Goal: Task Accomplishment & Management: Manage account settings

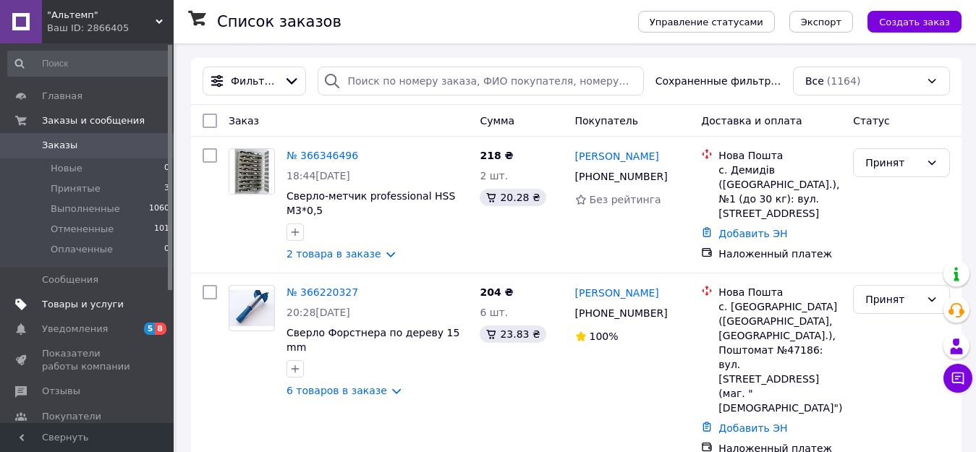
click at [88, 299] on span "Товары и услуги" at bounding box center [83, 304] width 82 height 13
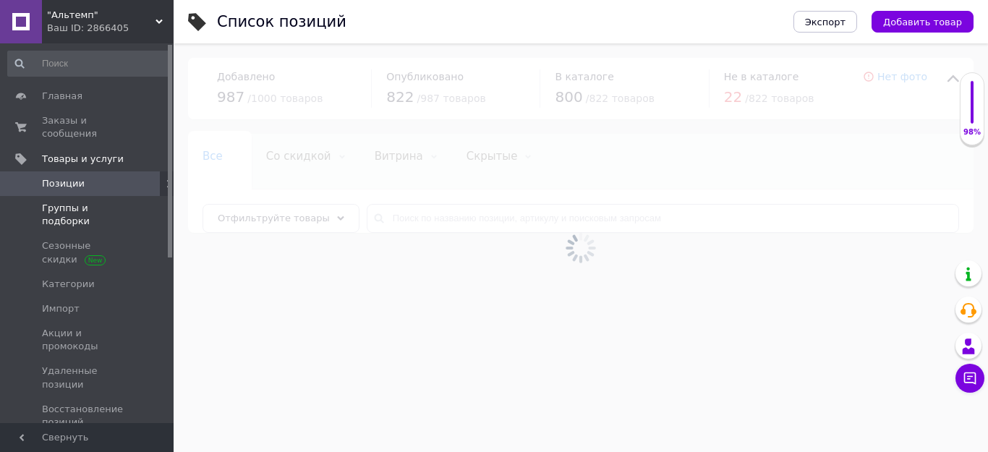
click at [103, 202] on span "Группы и подборки" at bounding box center [88, 215] width 92 height 26
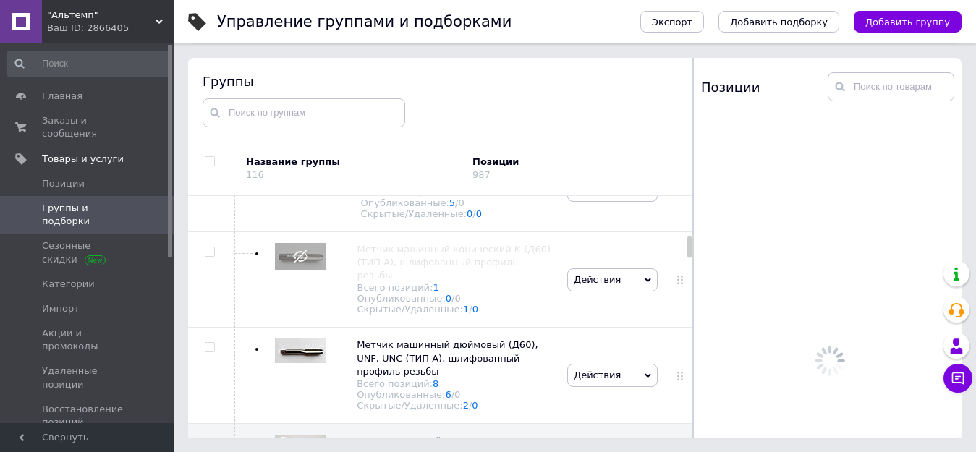
scroll to position [747, 0]
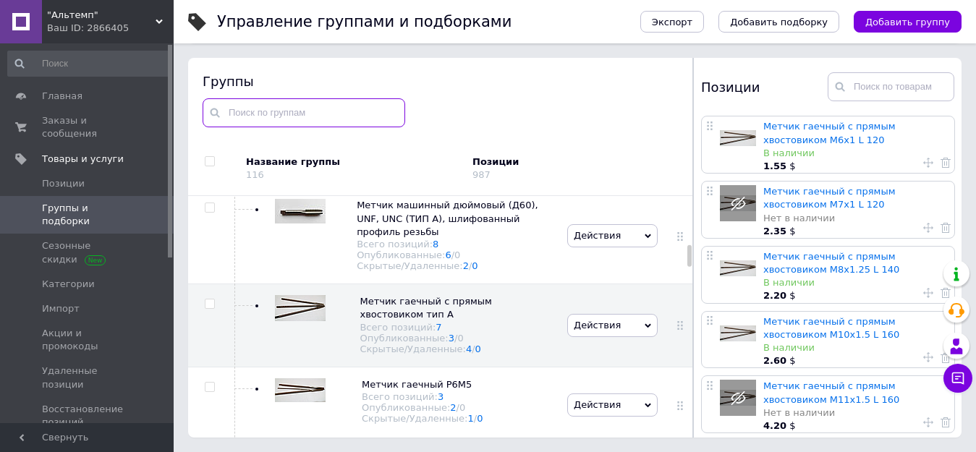
click at [283, 106] on input "text" at bounding box center [304, 112] width 203 height 29
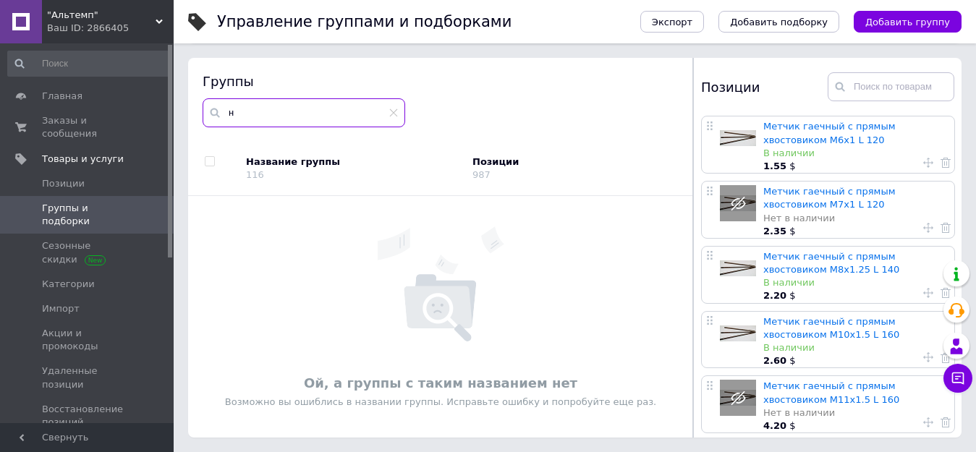
scroll to position [0, 0]
click at [388, 112] on input "напильник" at bounding box center [304, 112] width 203 height 29
type input "напильник"
click at [394, 109] on icon at bounding box center [393, 113] width 9 height 9
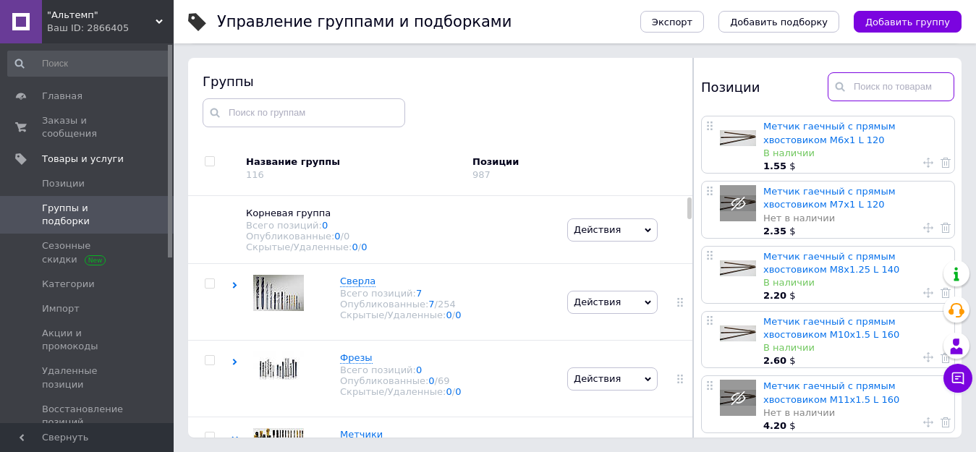
click at [866, 83] on input "text" at bounding box center [891, 86] width 127 height 29
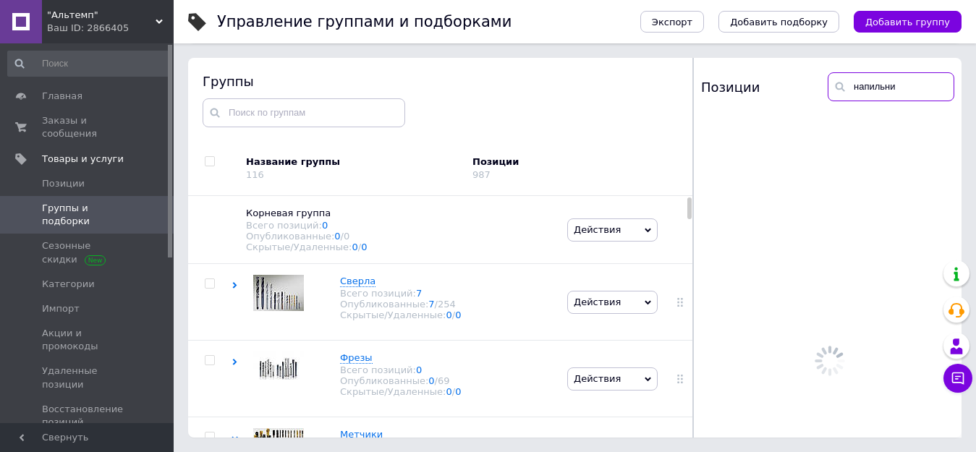
type input "напильник"
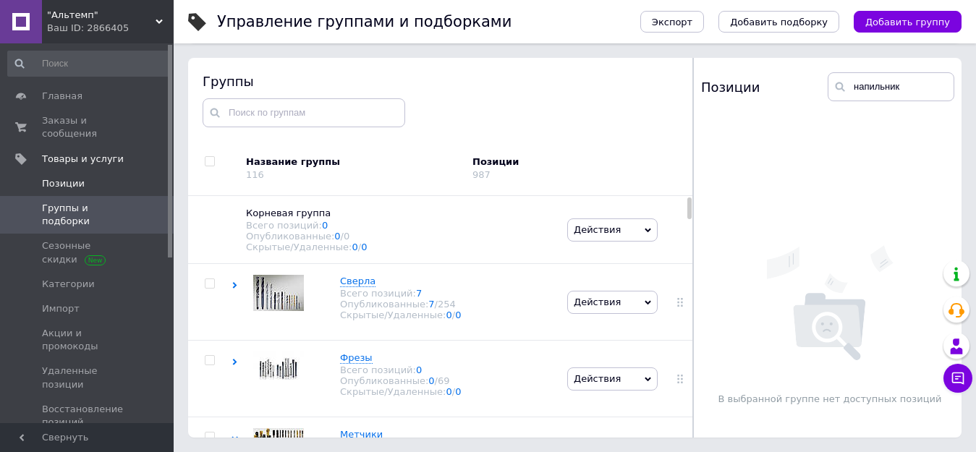
click at [109, 177] on span "Позиции" at bounding box center [88, 183] width 92 height 13
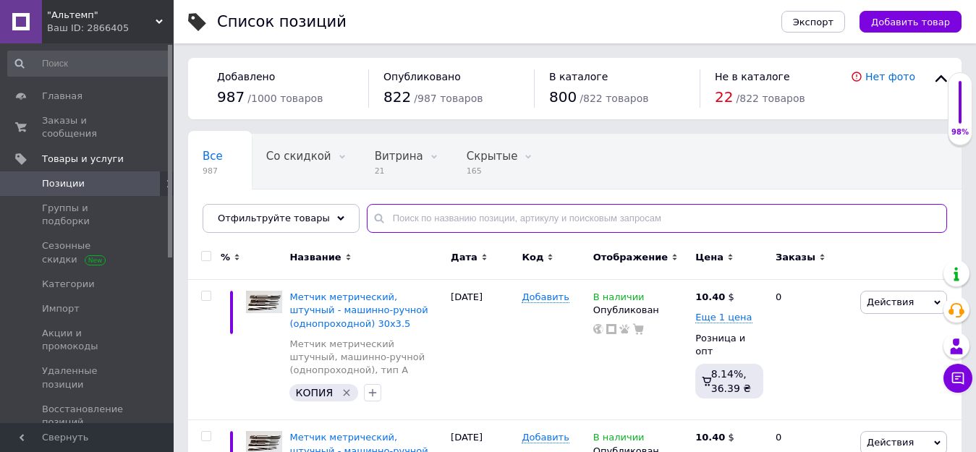
click at [403, 214] on input "text" at bounding box center [657, 218] width 580 height 29
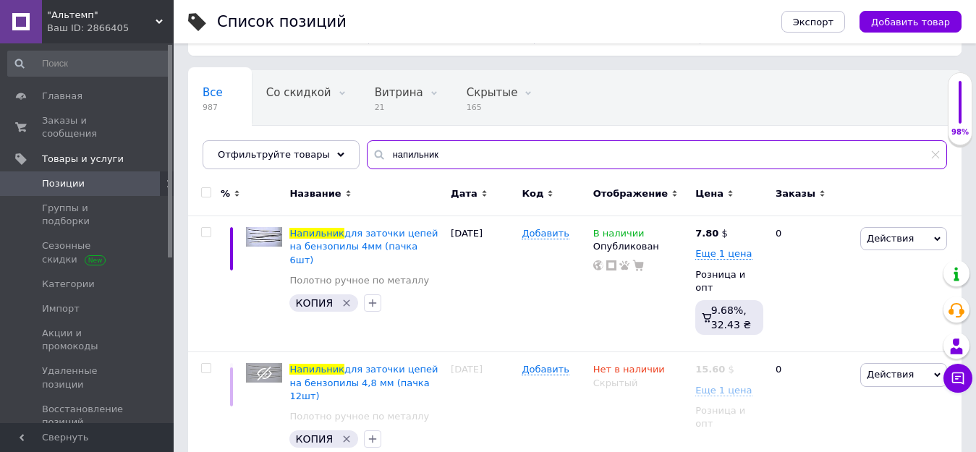
scroll to position [72, 0]
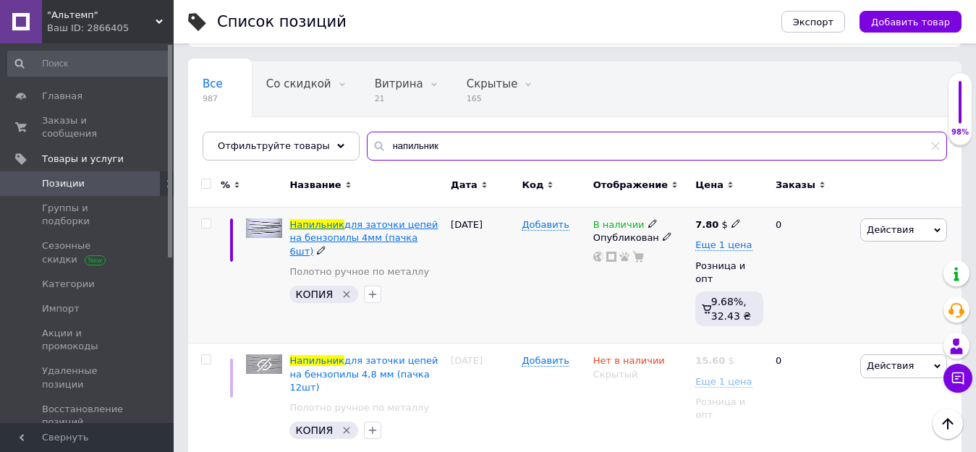
type input "напильник"
click at [360, 227] on span "для заточки цепей на бензопилы 4мм (пачка 6шт)" at bounding box center [363, 237] width 148 height 37
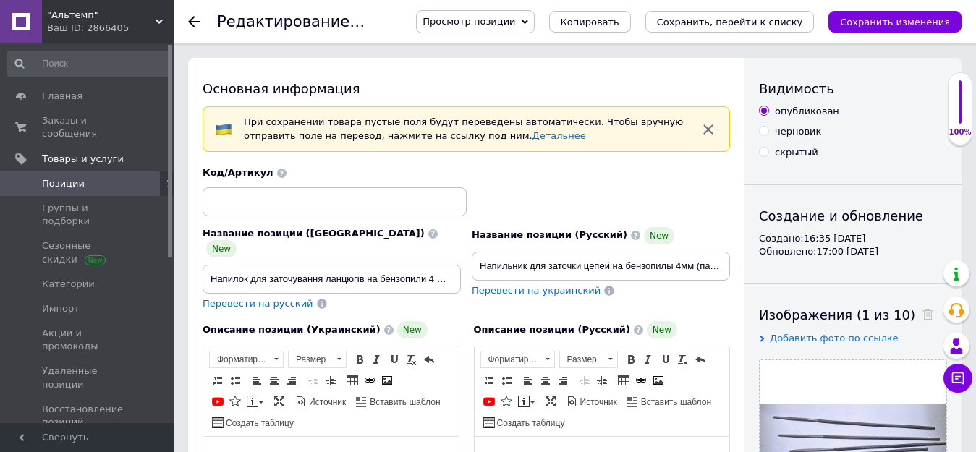
click at [807, 153] on div "скрытый" at bounding box center [796, 152] width 43 height 13
click at [768, 153] on input "скрытый" at bounding box center [763, 151] width 9 height 9
radio input "true"
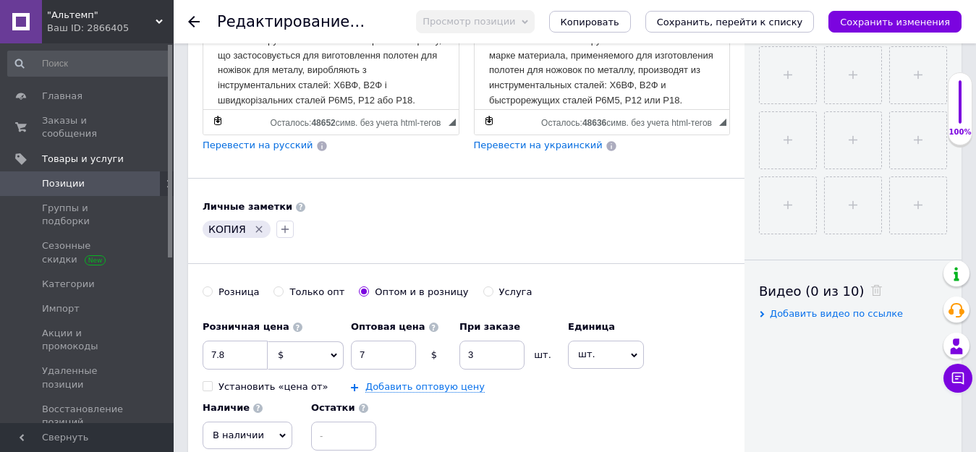
scroll to position [579, 0]
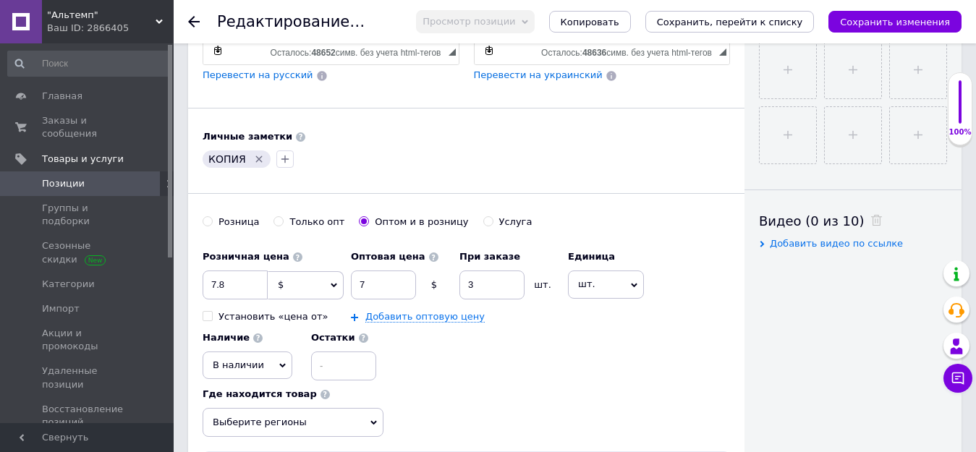
click at [279, 362] on icon at bounding box center [282, 365] width 7 height 7
click at [257, 385] on li "Нет в наличии" at bounding box center [247, 395] width 88 height 20
click at [763, 24] on icon "Сохранить, перейти к списку" at bounding box center [730, 22] width 146 height 11
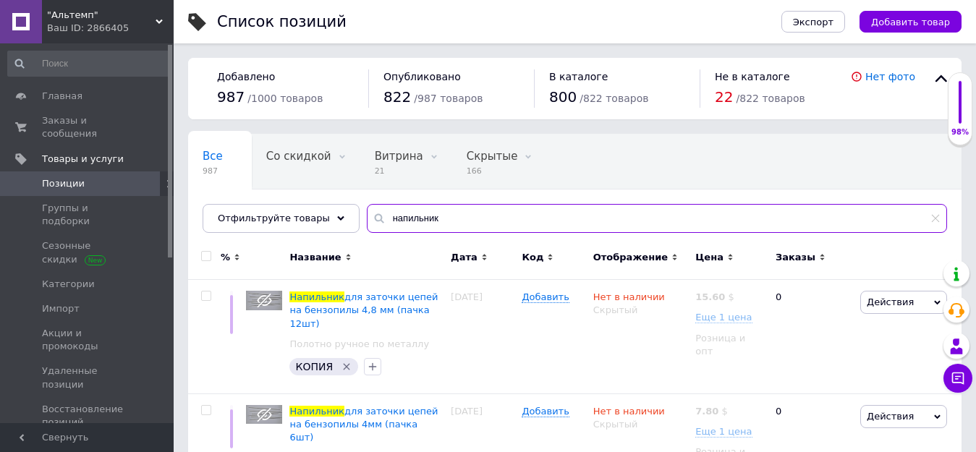
drag, startPoint x: 436, startPoint y: 213, endPoint x: 362, endPoint y: 213, distance: 74.5
click at [367, 213] on div "напильник" at bounding box center [657, 218] width 580 height 29
type input "диск"
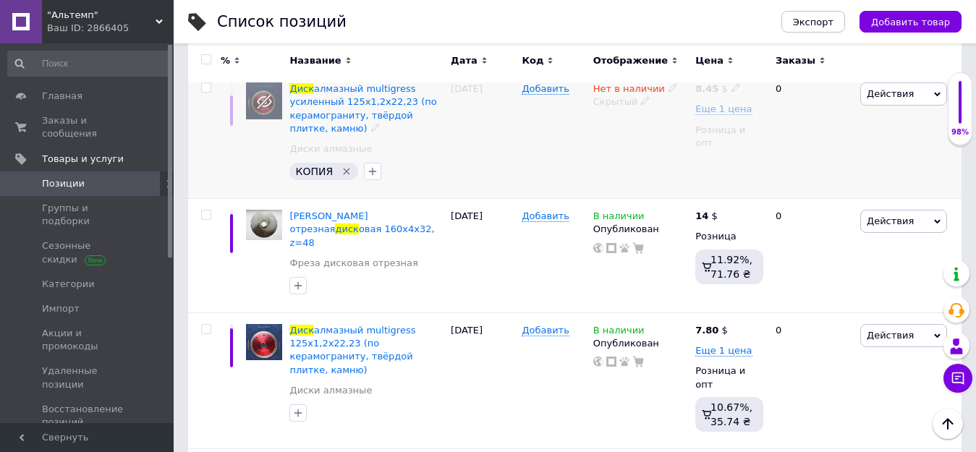
scroll to position [217, 0]
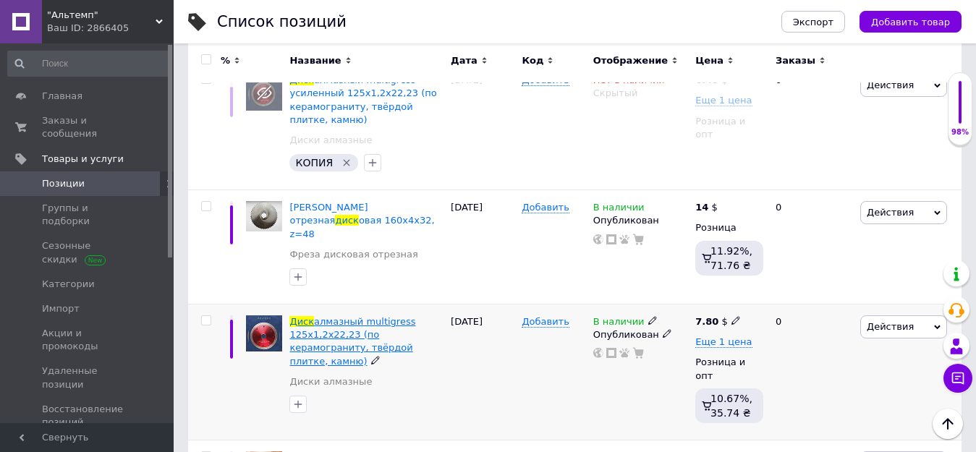
click at [378, 316] on span "алмазный multigress 125х1,2х22,23 (по керамограниту, твёрдой плитке, камню)" at bounding box center [352, 341] width 126 height 51
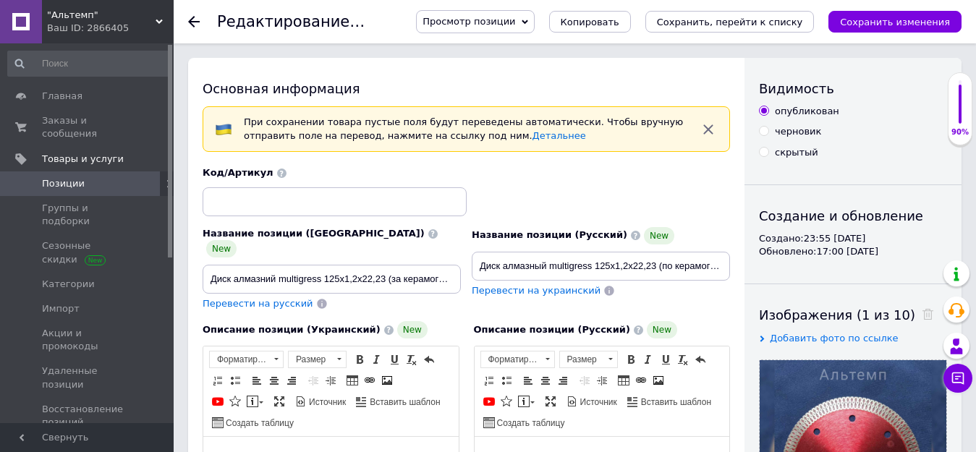
click at [814, 151] on div "скрытый" at bounding box center [853, 152] width 188 height 13
click at [777, 153] on div "скрытый" at bounding box center [796, 152] width 43 height 13
click at [768, 153] on input "скрытый" at bounding box center [763, 151] width 9 height 9
radio input "true"
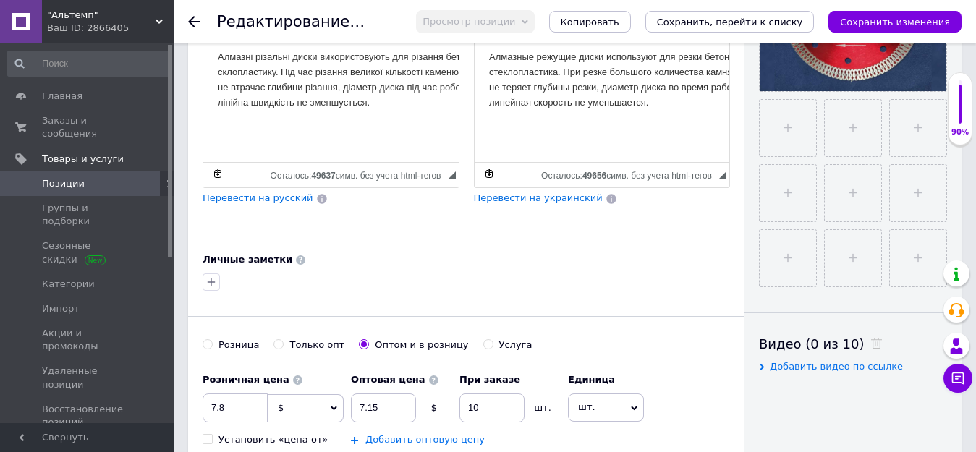
scroll to position [579, 0]
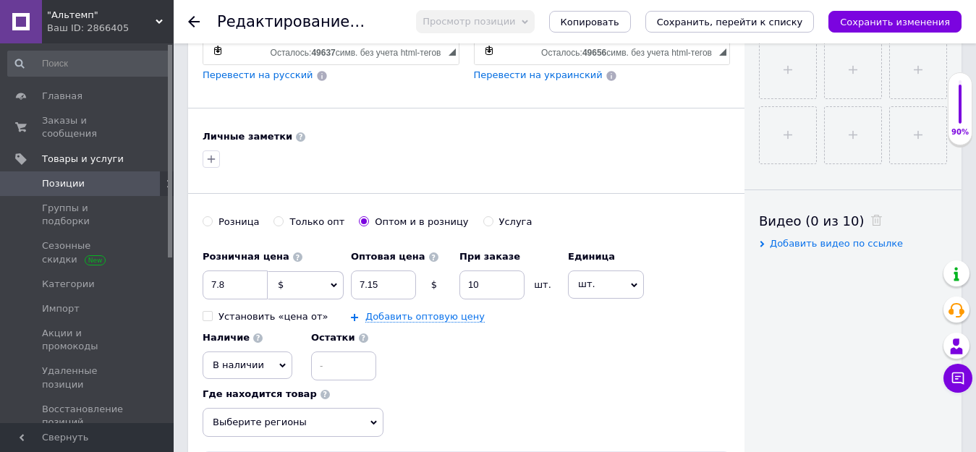
click at [279, 362] on icon at bounding box center [282, 365] width 7 height 7
click at [260, 385] on li "Нет в наличии" at bounding box center [247, 395] width 88 height 20
click at [752, 17] on icon "Сохранить, перейти к списку" at bounding box center [730, 22] width 146 height 11
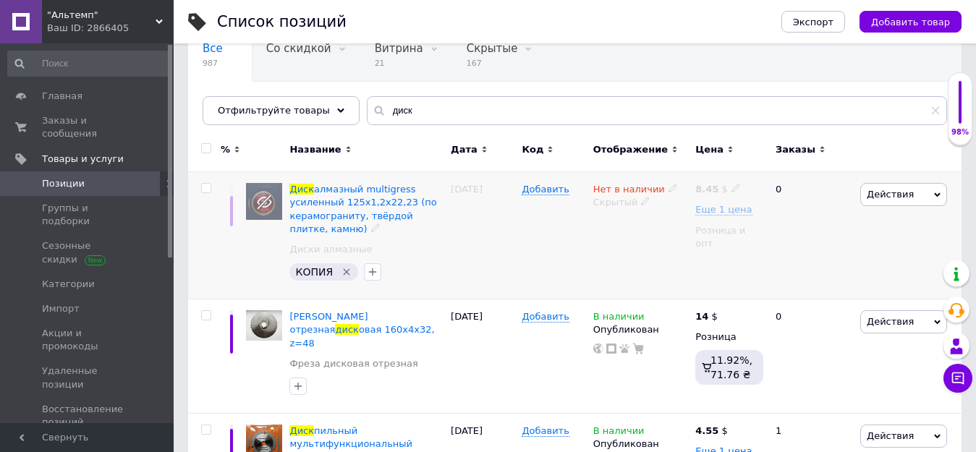
scroll to position [217, 0]
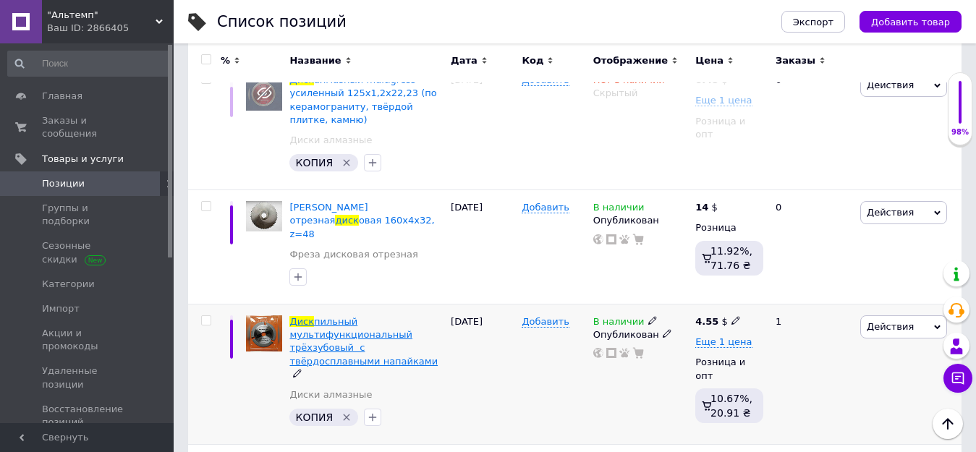
click at [341, 316] on span "пильный мультифункциональный трёхзубовый с твёрдосплавными напайками" at bounding box center [363, 341] width 148 height 51
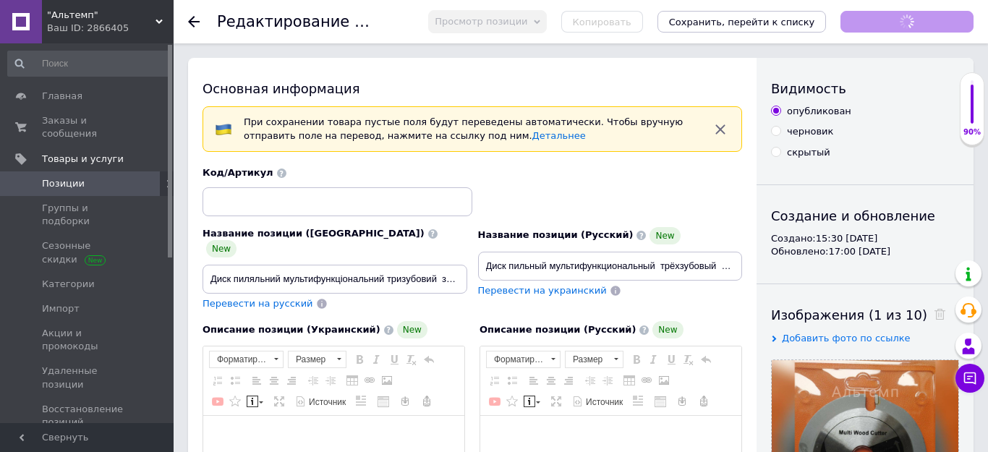
click at [787, 153] on div "скрытый" at bounding box center [808, 152] width 43 height 13
click at [781, 153] on input "скрытый" at bounding box center [775, 151] width 9 height 9
radio input "true"
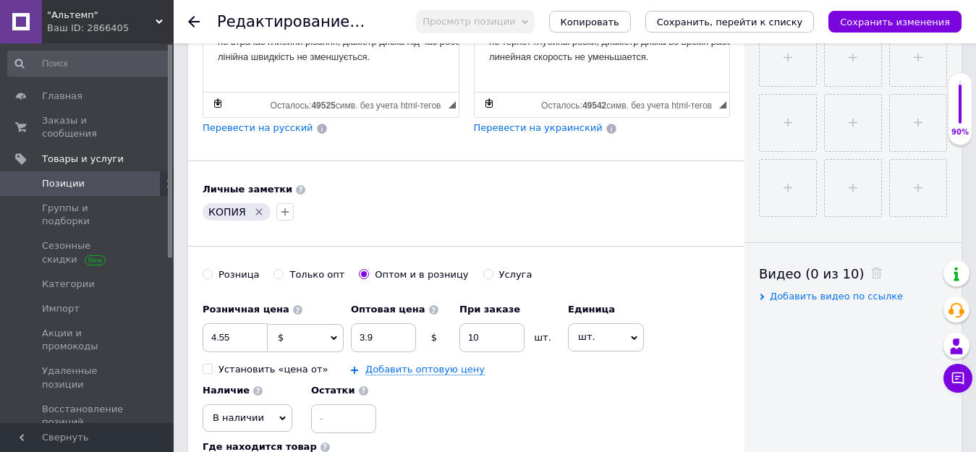
scroll to position [579, 0]
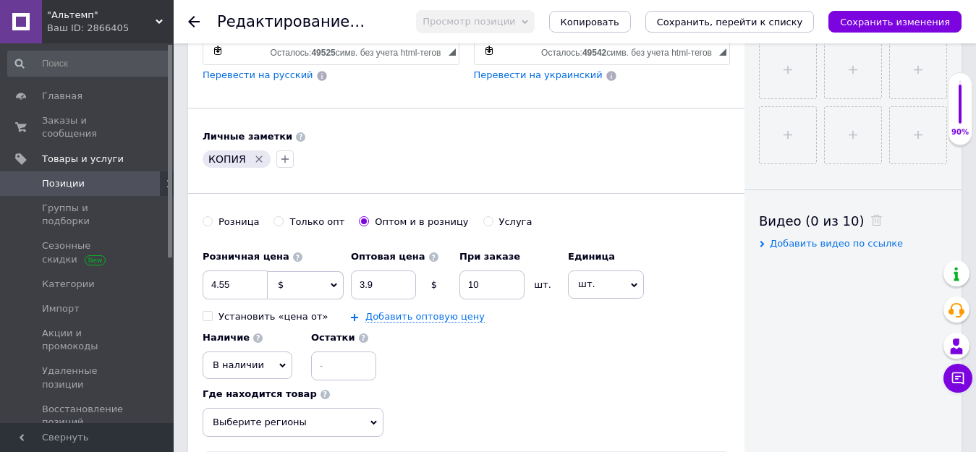
click at [279, 362] on icon at bounding box center [282, 365] width 7 height 7
click at [266, 385] on li "Нет в наличии" at bounding box center [247, 395] width 88 height 20
click at [739, 24] on icon "Сохранить, перейти к списку" at bounding box center [730, 22] width 146 height 11
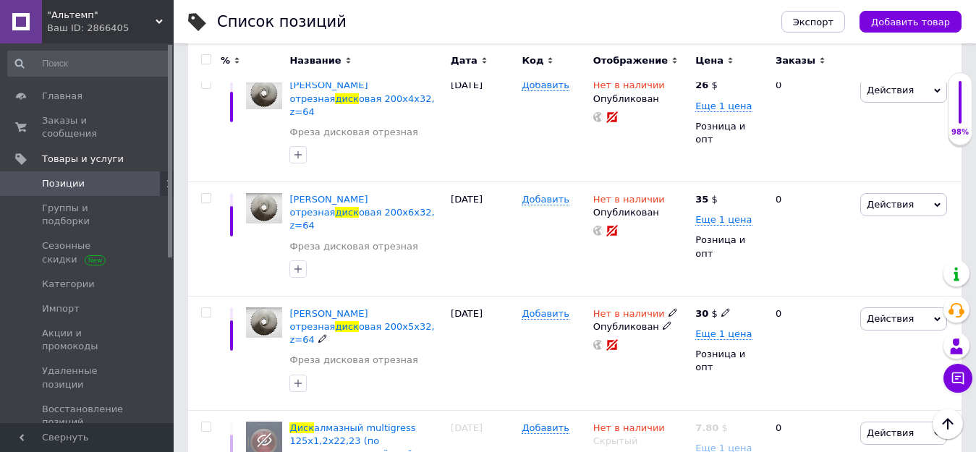
scroll to position [941, 0]
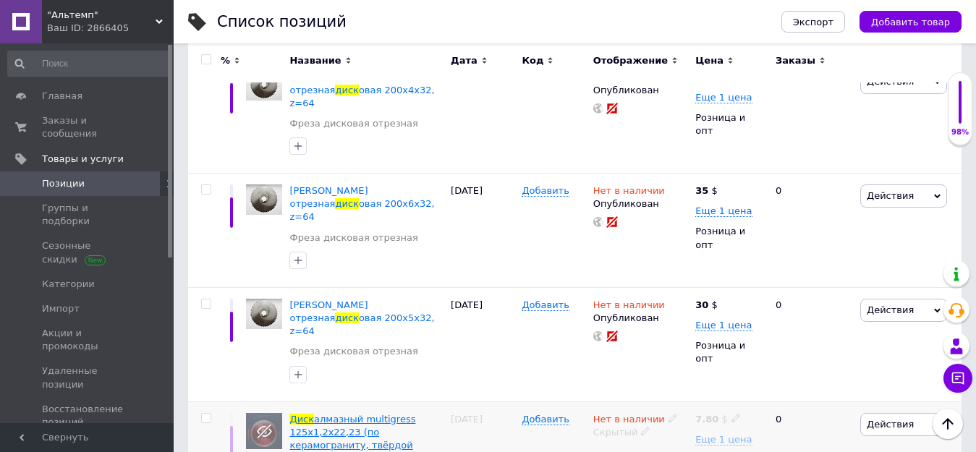
click at [386, 414] on span "алмазный multigress 125х1,2х22,23 (по керамограниту, твёрдой плитке, камню)" at bounding box center [352, 439] width 126 height 51
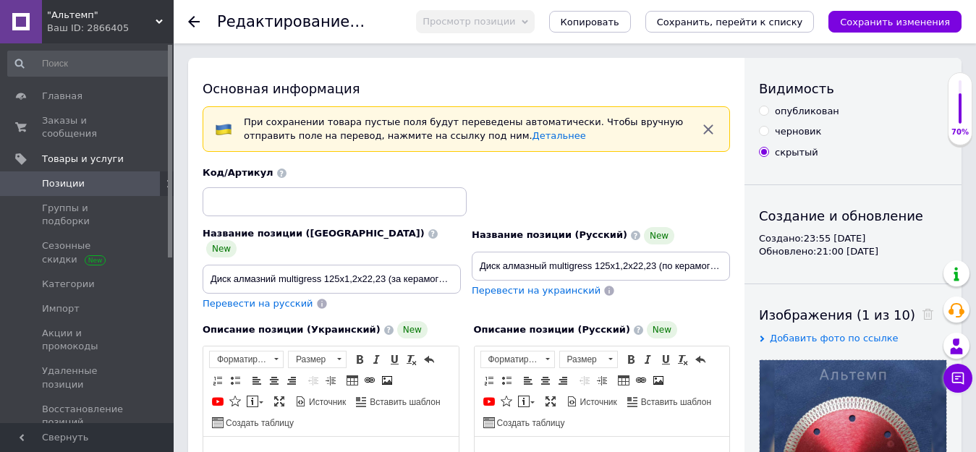
click at [786, 108] on div "опубликован" at bounding box center [807, 111] width 64 height 13
click at [768, 108] on input "опубликован" at bounding box center [763, 110] width 9 height 9
radio input "true"
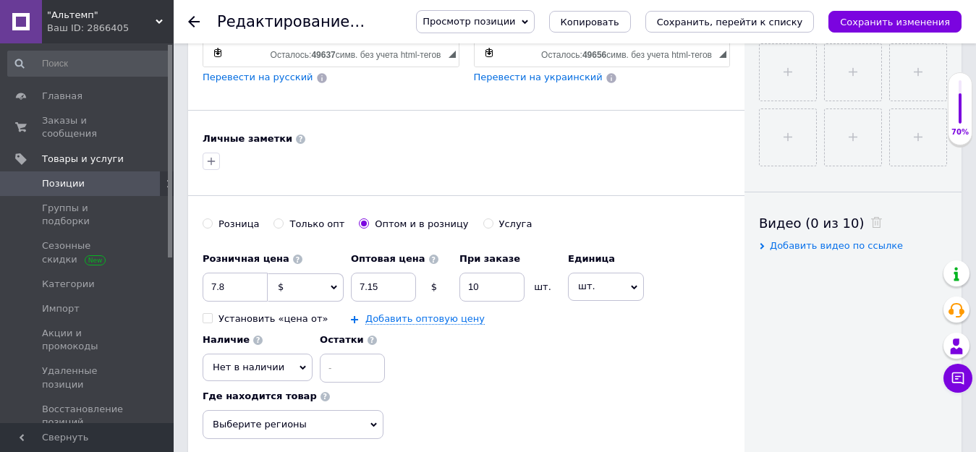
scroll to position [579, 0]
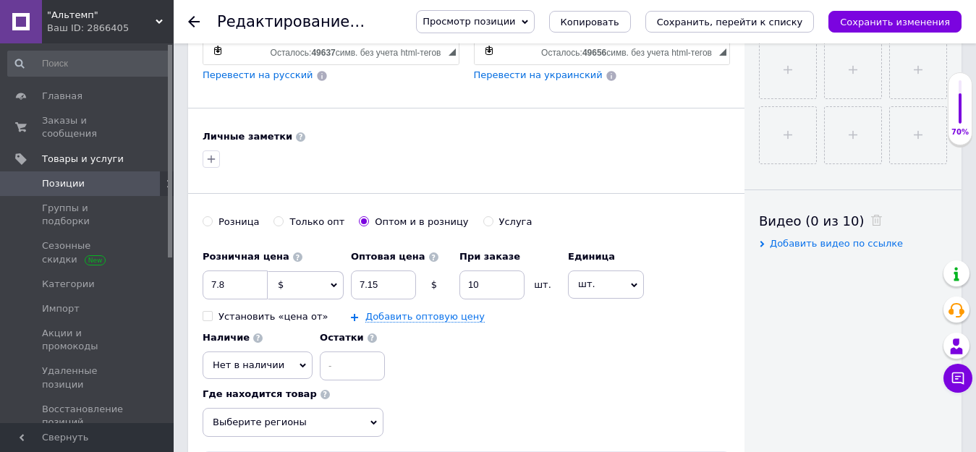
click at [300, 362] on icon at bounding box center [303, 365] width 7 height 7
click at [262, 385] on li "В наличии" at bounding box center [257, 395] width 109 height 20
click at [766, 22] on icon "Сохранить, перейти к списку" at bounding box center [730, 22] width 146 height 11
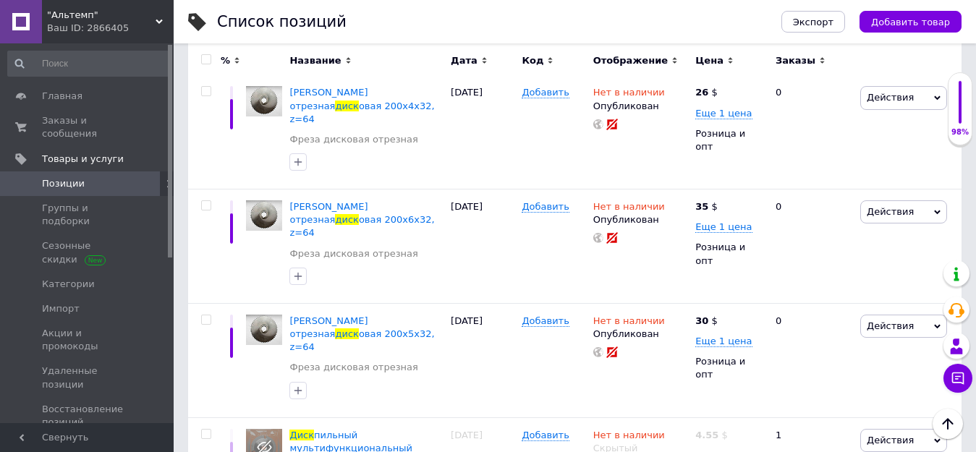
scroll to position [1013, 0]
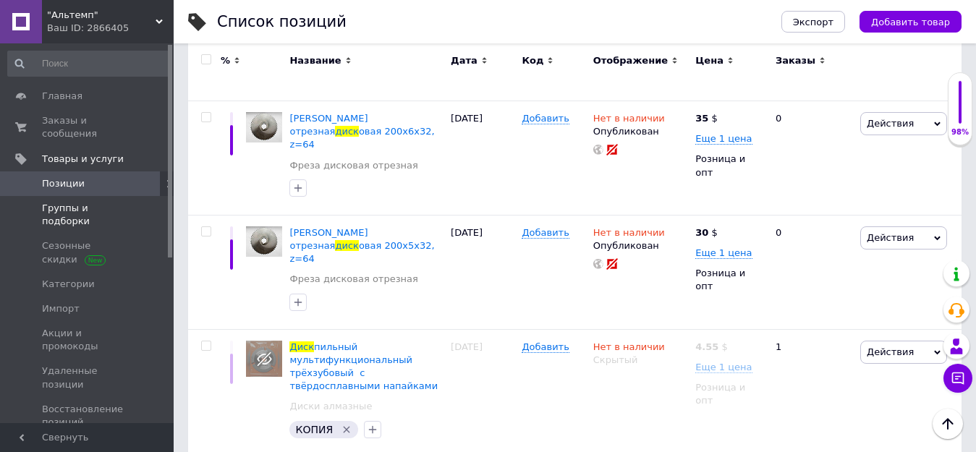
click at [85, 202] on span "Группы и подборки" at bounding box center [88, 215] width 92 height 26
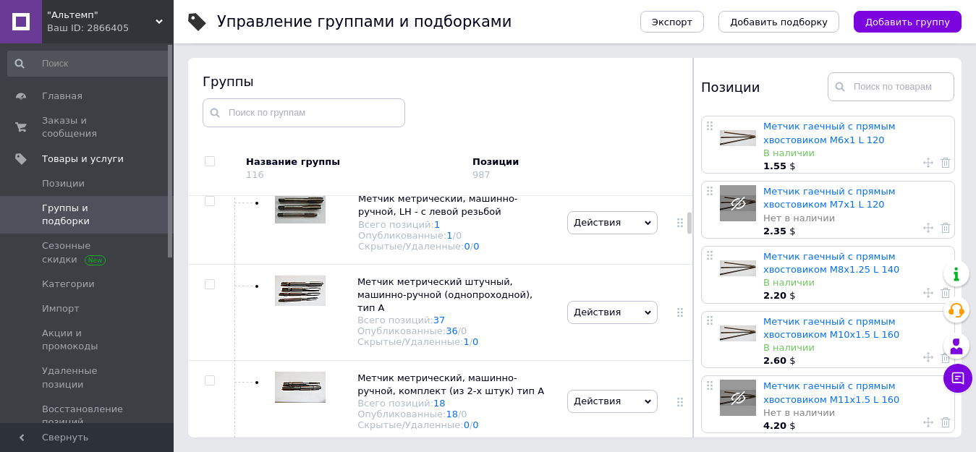
scroll to position [96, 0]
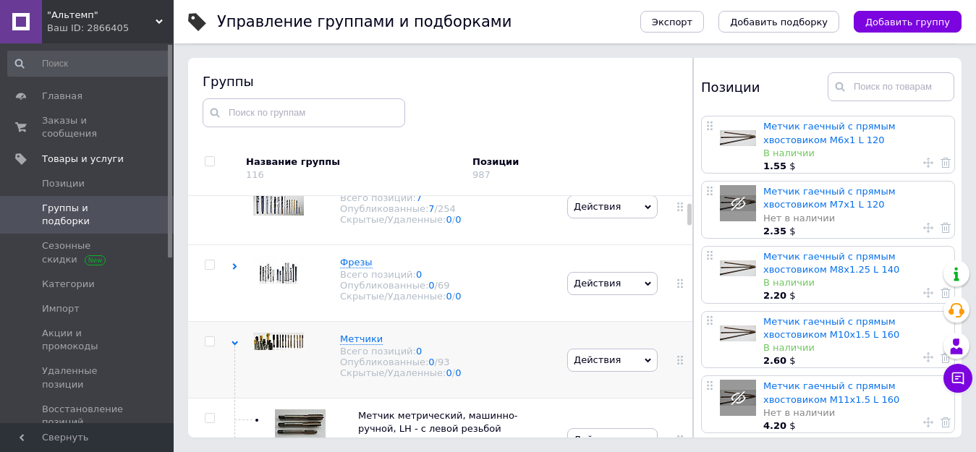
click at [233, 346] on use at bounding box center [235, 344] width 7 height 4
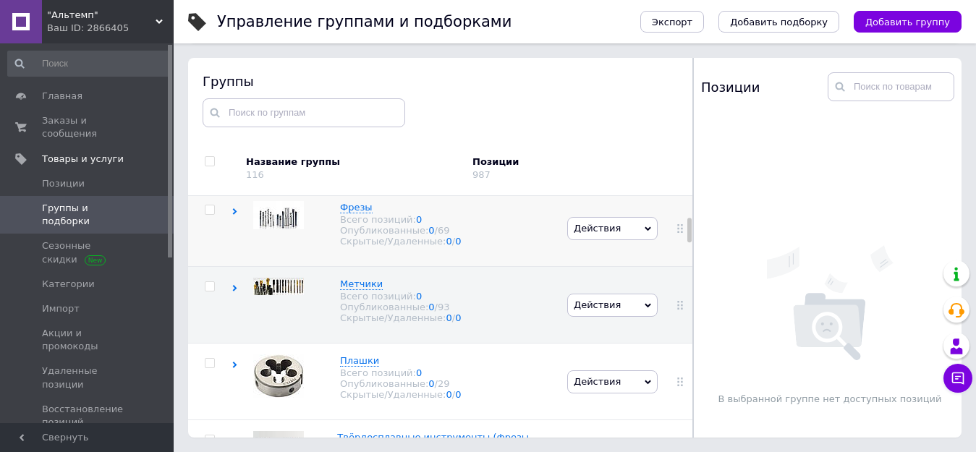
scroll to position [217, 0]
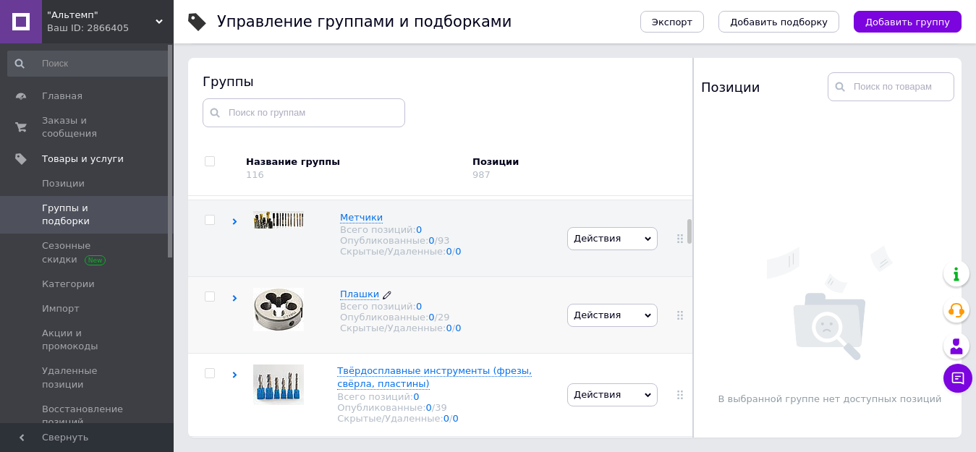
click at [358, 294] on span "Плашки" at bounding box center [359, 294] width 39 height 11
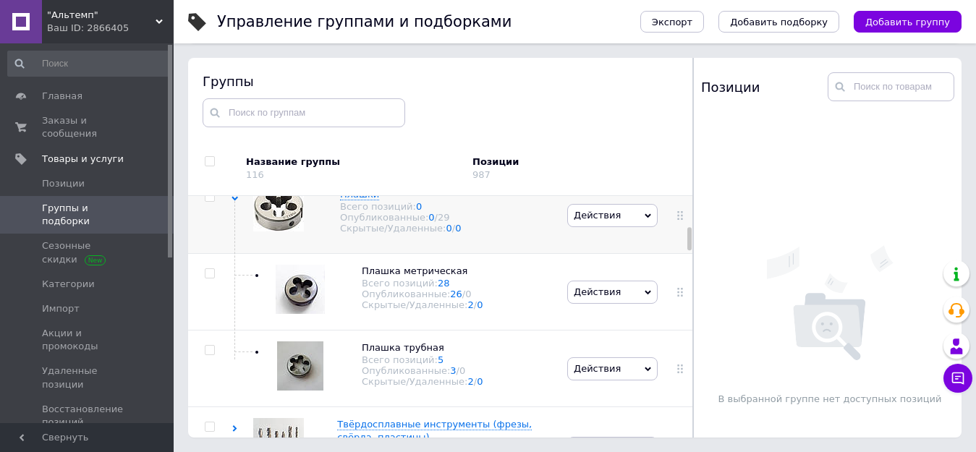
scroll to position [434, 0]
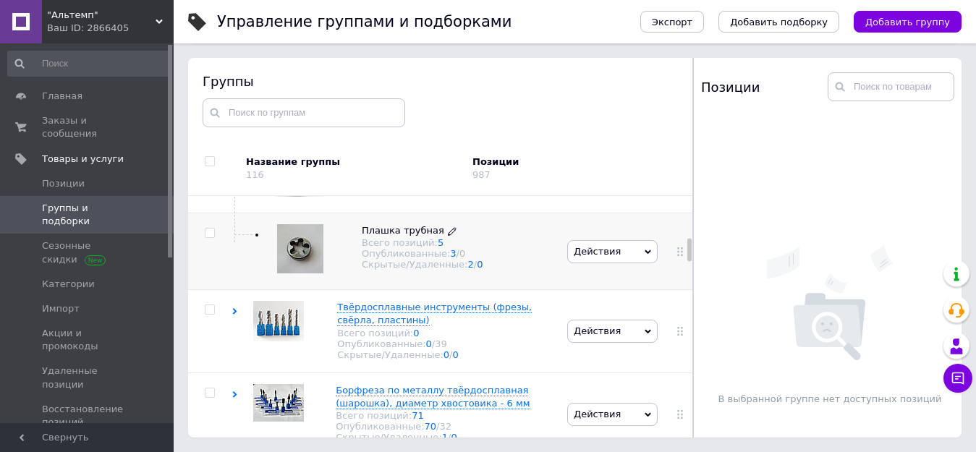
click at [396, 236] on span "Плашка трубная" at bounding box center [403, 230] width 82 height 11
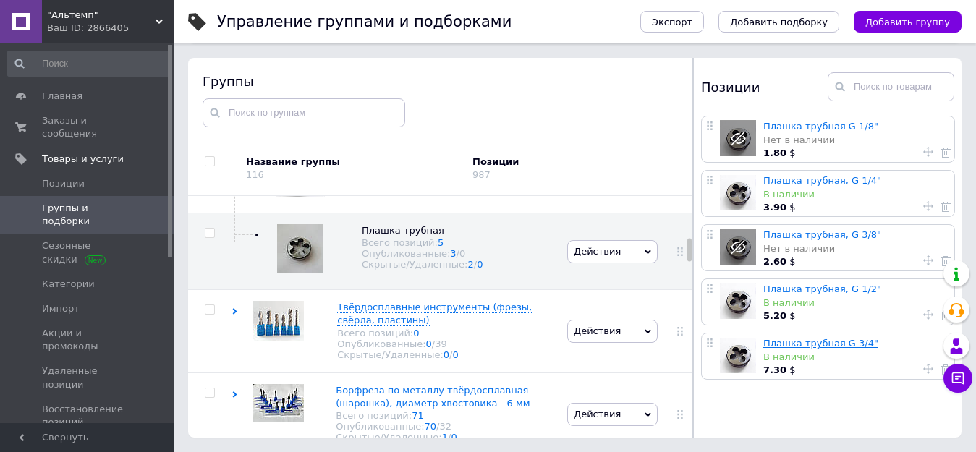
click at [829, 342] on link "Плашка трубная G 3/4"" at bounding box center [820, 343] width 115 height 11
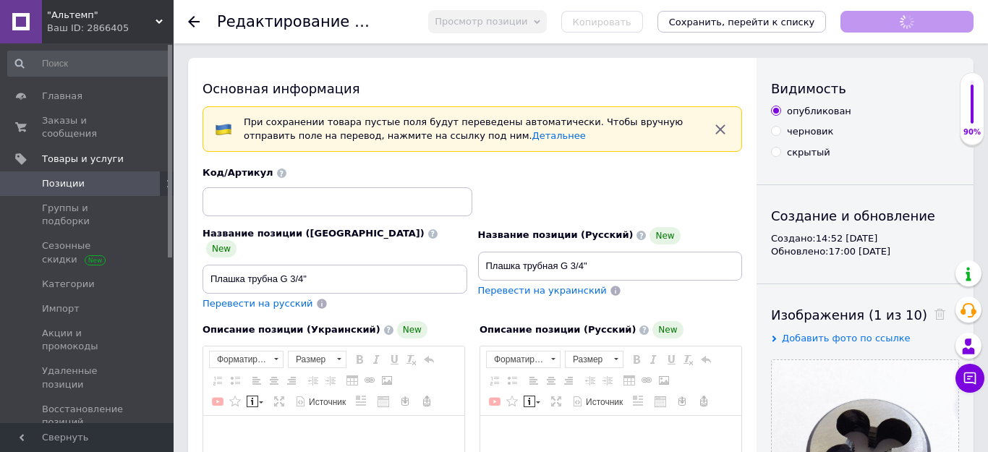
click at [808, 155] on div "скрытый" at bounding box center [808, 152] width 43 height 13
click at [781, 155] on input "скрытый" at bounding box center [775, 151] width 9 height 9
radio input "true"
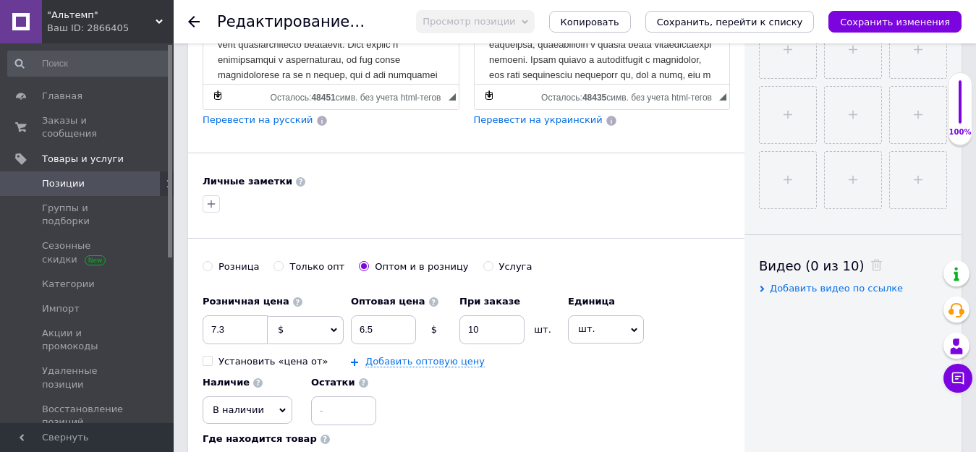
scroll to position [651, 0]
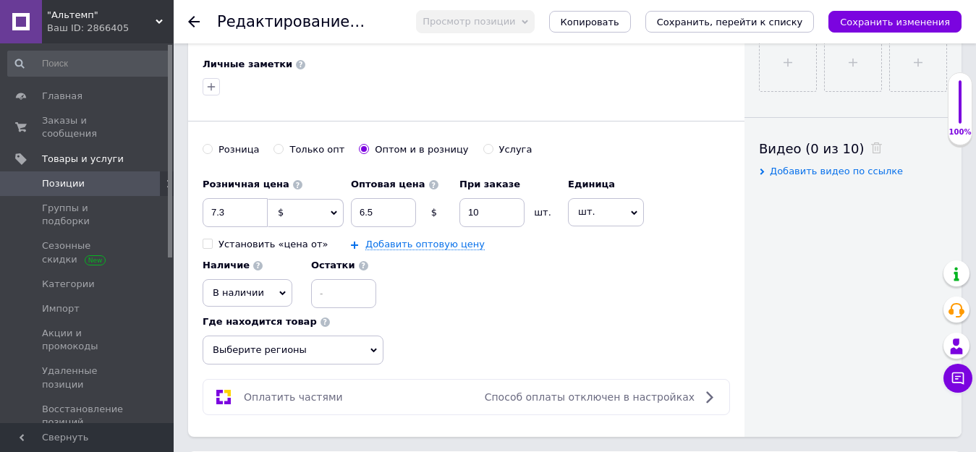
click at [278, 284] on span "В наличии" at bounding box center [248, 292] width 90 height 27
click at [268, 313] on li "Нет в наличии" at bounding box center [247, 323] width 88 height 20
click at [770, 21] on icon "Сохранить, перейти к списку" at bounding box center [730, 22] width 146 height 11
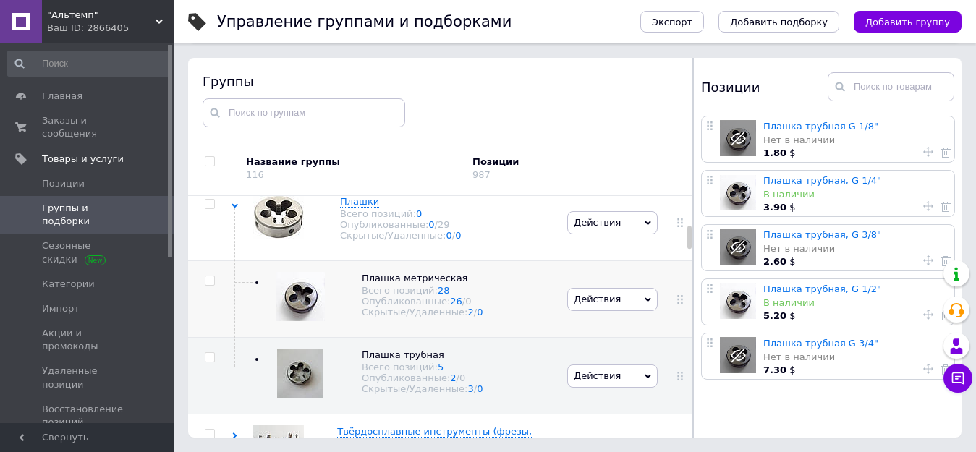
scroll to position [301, 0]
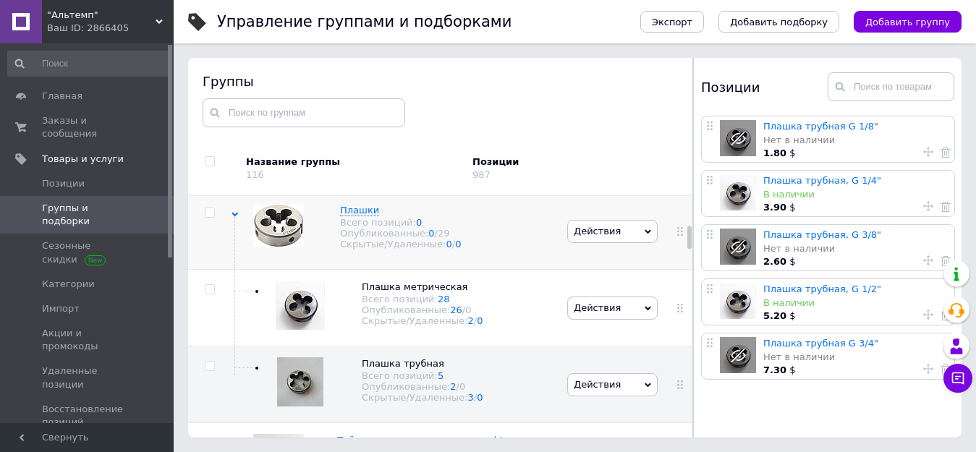
click at [235, 217] on use at bounding box center [235, 215] width 7 height 4
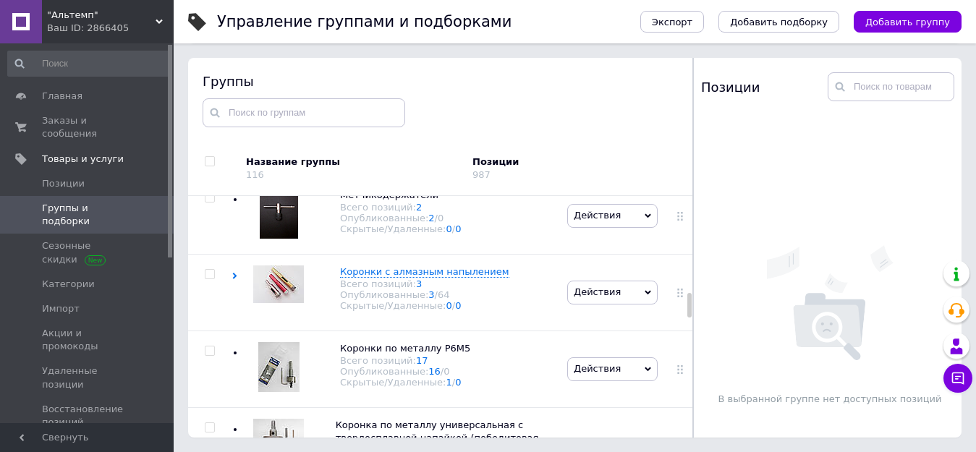
scroll to position [952, 0]
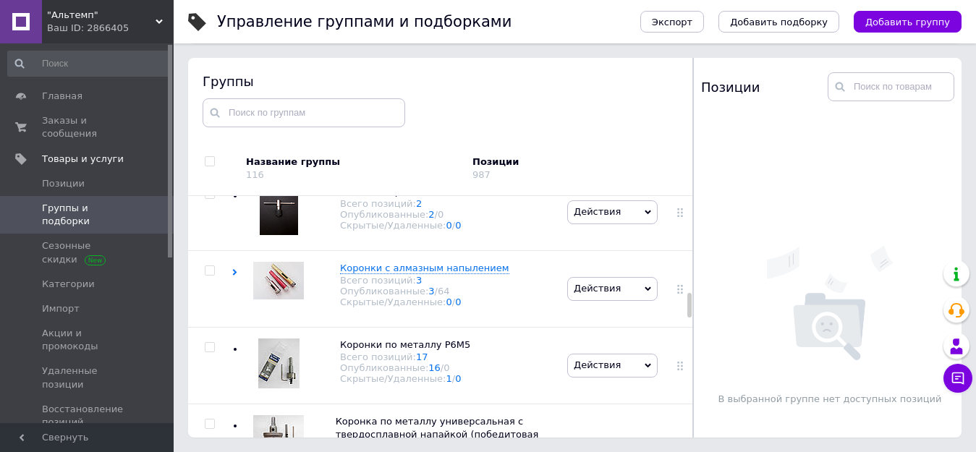
click at [376, 273] on span "Коронки с алмазным напылением" at bounding box center [424, 268] width 169 height 11
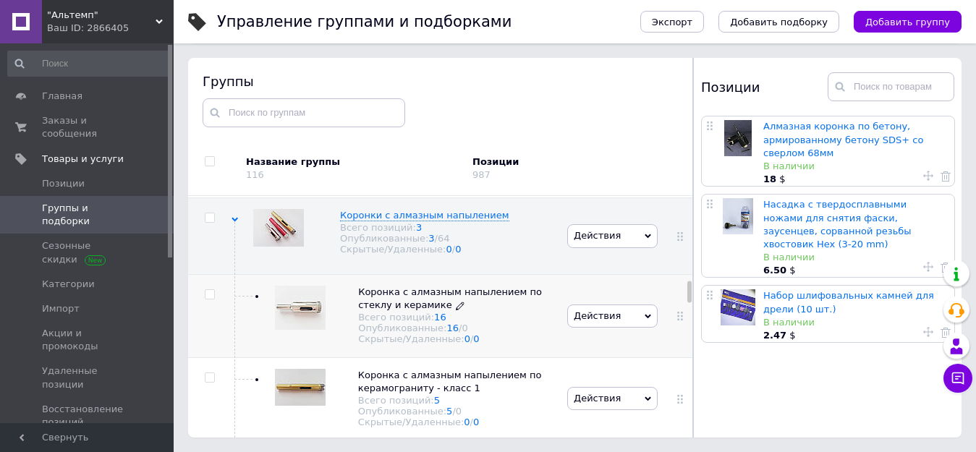
scroll to position [1025, 0]
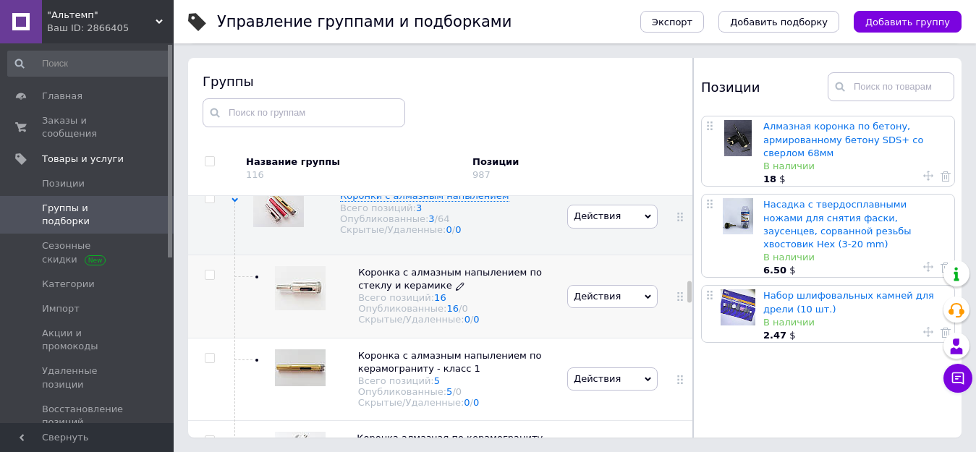
click at [425, 285] on span "Коронка с алмазным напылением по стеклу и керамике" at bounding box center [450, 279] width 184 height 24
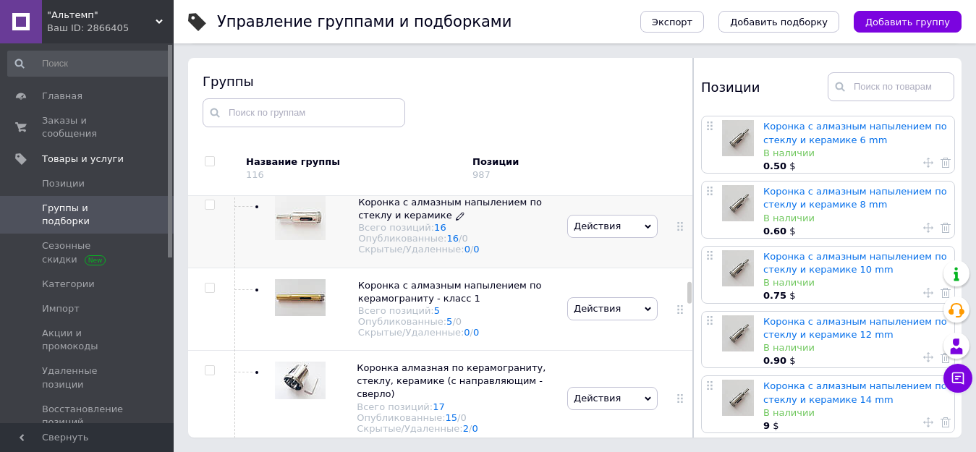
scroll to position [1169, 0]
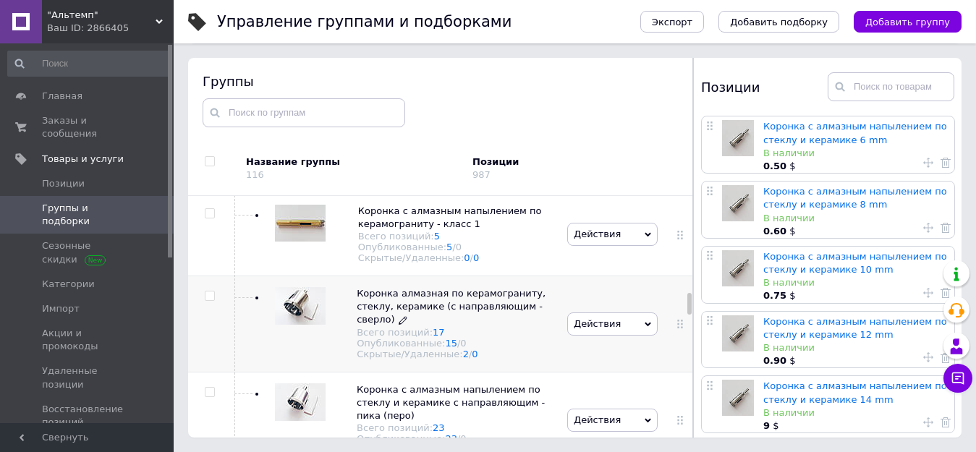
click at [435, 317] on span "Коронка алмазная по керамограниту, стеклу, керамике (с направляющим - сверло)" at bounding box center [451, 306] width 189 height 37
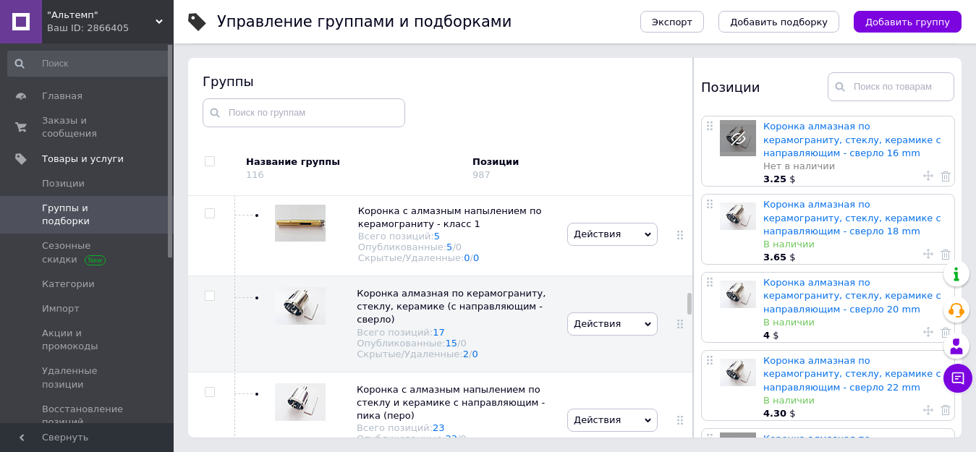
click at [836, 198] on div "Коронка алмазная по керамограниту, стеклу, керамике с направляющим - сверло 18 …" at bounding box center [856, 229] width 187 height 69
click at [828, 203] on link "Коронка алмазная по керамограниту, стеклу, керамике с направляющим - сверло 18 …" at bounding box center [852, 217] width 178 height 37
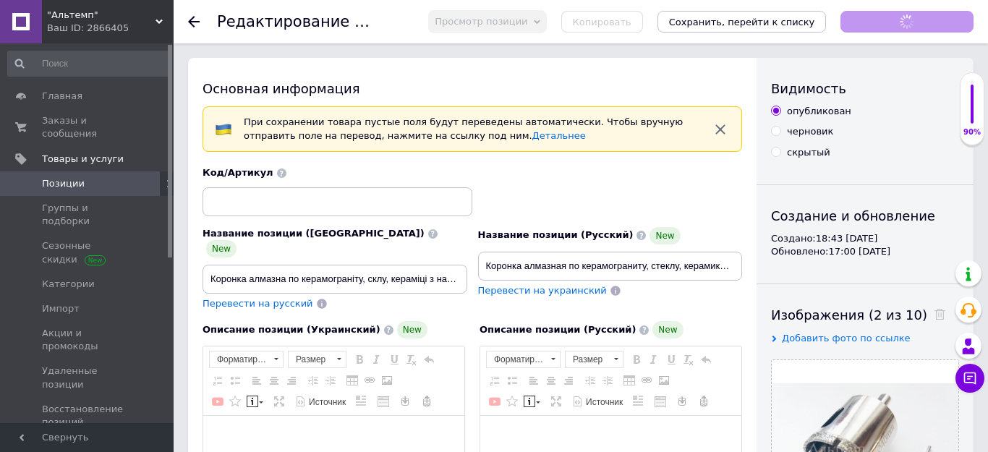
click at [791, 149] on div "скрытый" at bounding box center [808, 152] width 43 height 13
click at [781, 149] on input "скрытый" at bounding box center [775, 151] width 9 height 9
radio input "true"
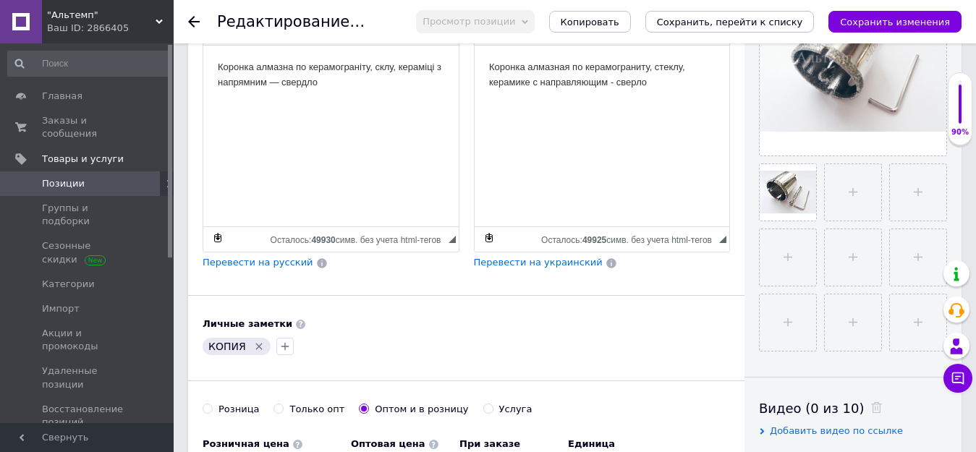
scroll to position [579, 0]
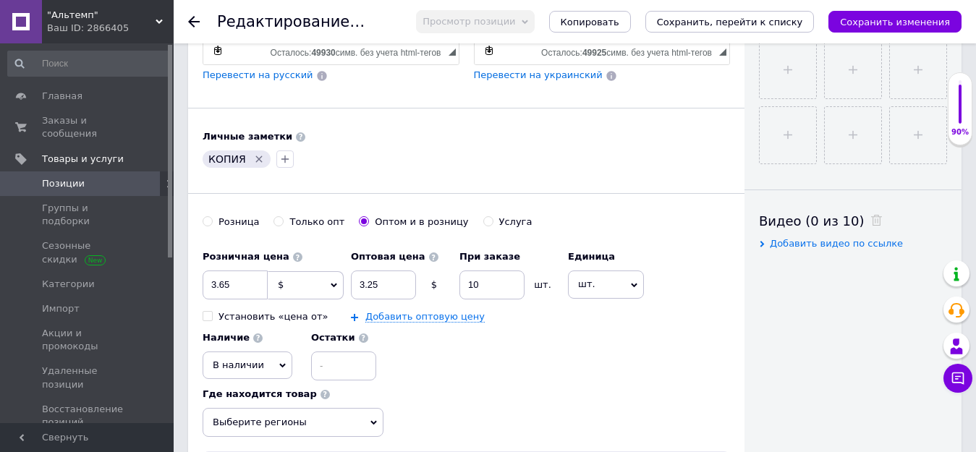
click at [279, 362] on icon at bounding box center [282, 365] width 7 height 7
click at [271, 385] on li "Нет в наличии" at bounding box center [247, 395] width 88 height 20
click at [745, 22] on icon "Сохранить, перейти к списку" at bounding box center [730, 22] width 146 height 11
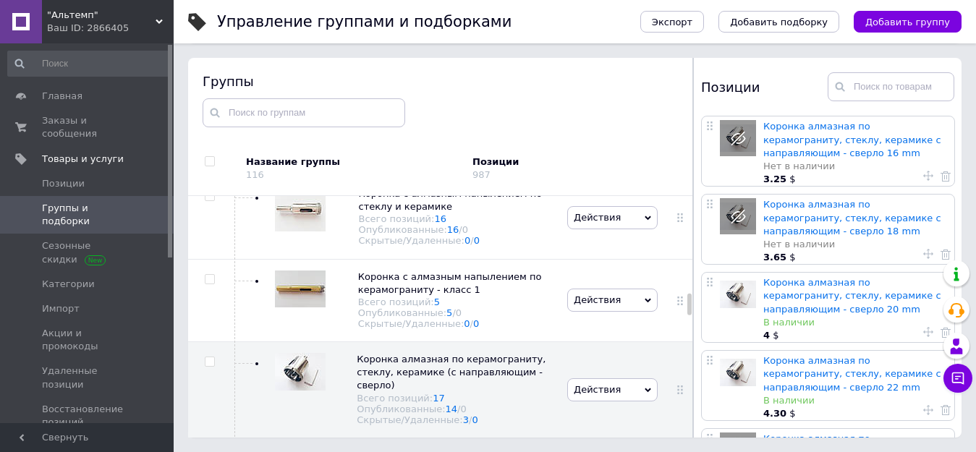
scroll to position [983, 0]
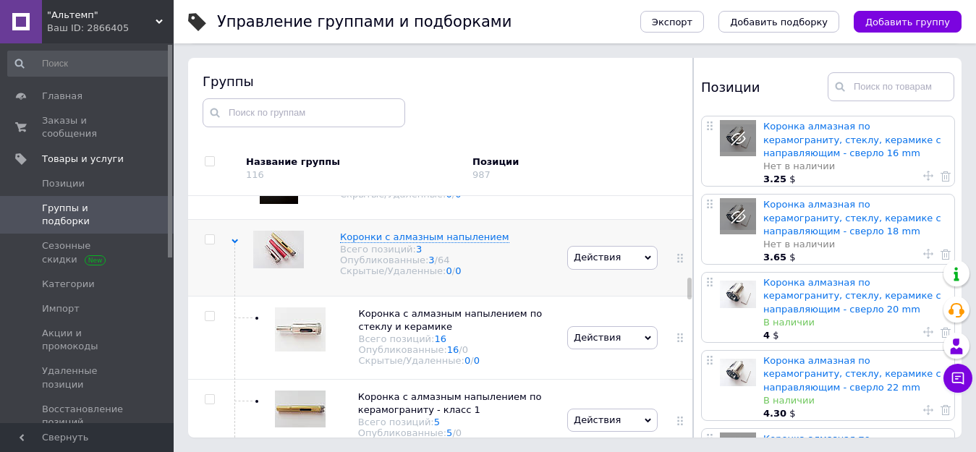
click at [234, 245] on icon at bounding box center [235, 241] width 7 height 7
